Goal: Task Accomplishment & Management: Complete application form

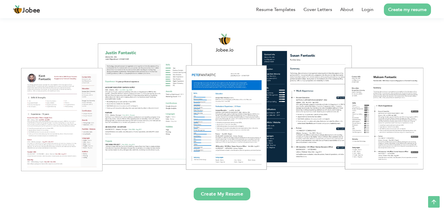
scroll to position [51, 0]
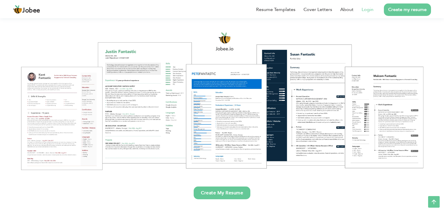
click at [374, 8] on link "Login" at bounding box center [368, 9] width 12 height 7
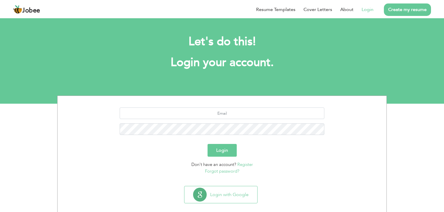
scroll to position [8, 0]
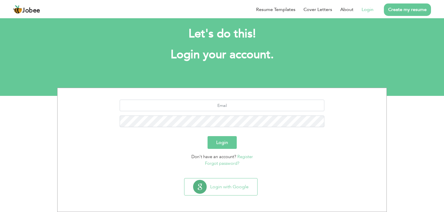
click at [400, 14] on link "Create my resume" at bounding box center [407, 9] width 47 height 12
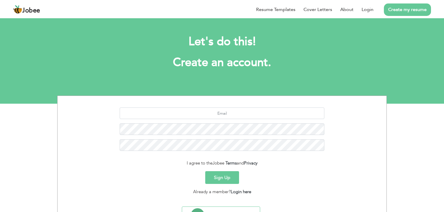
click at [391, 12] on link "Create my resume" at bounding box center [407, 9] width 47 height 12
click at [184, 114] on input "text" at bounding box center [222, 113] width 205 height 12
type input "irfannaqvi216@gmail.com"
click at [205, 171] on button "Sign Up" at bounding box center [222, 177] width 34 height 13
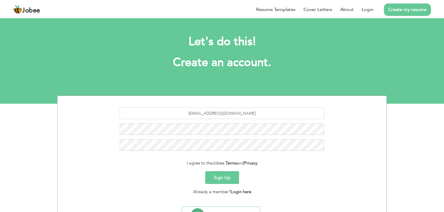
click at [211, 173] on button "Sign Up" at bounding box center [222, 177] width 34 height 13
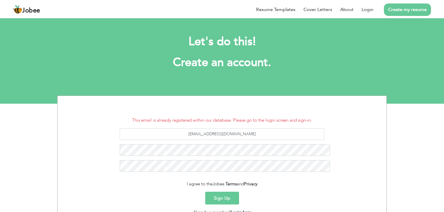
click at [236, 209] on link "Login here" at bounding box center [241, 212] width 21 height 6
